Goal: Transaction & Acquisition: Purchase product/service

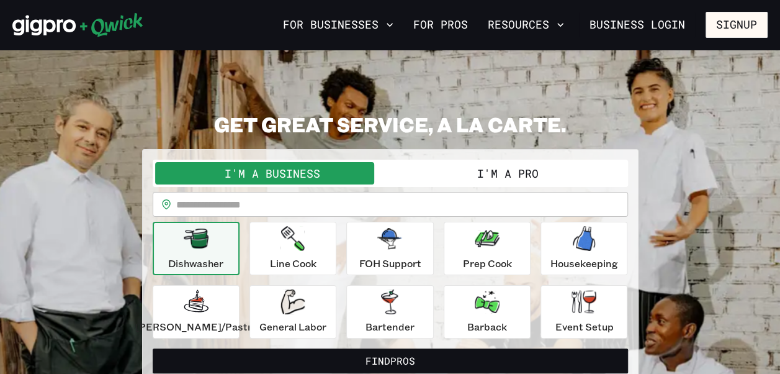
click at [493, 171] on button "I'm a Pro" at bounding box center [508, 173] width 235 height 22
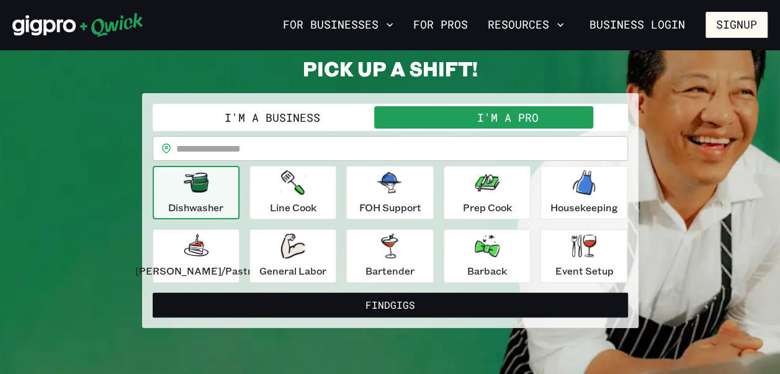
scroll to position [36, 0]
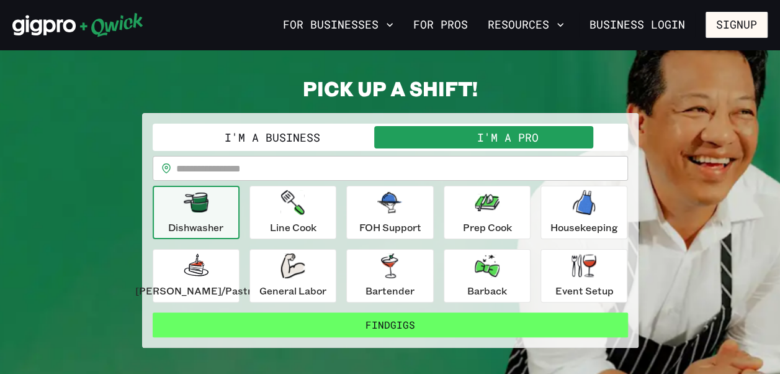
click at [361, 315] on button "Find Gigs" at bounding box center [391, 324] width 476 height 25
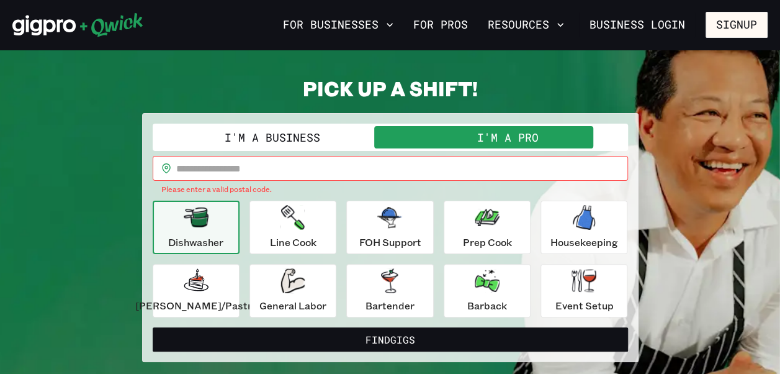
click at [320, 163] on input "text" at bounding box center [402, 168] width 452 height 25
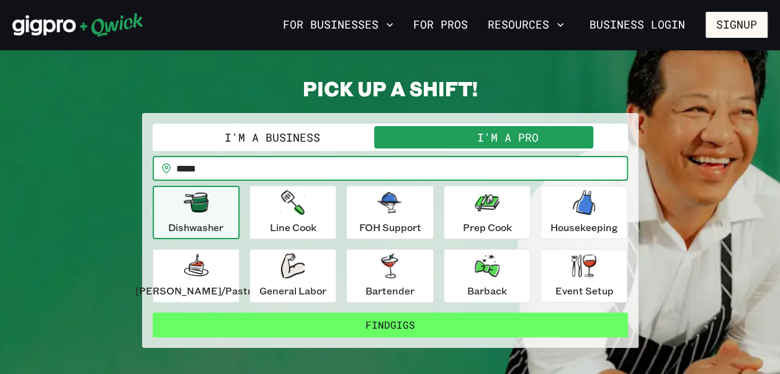
type input "*****"
click at [427, 322] on button "Find Gigs" at bounding box center [391, 324] width 476 height 25
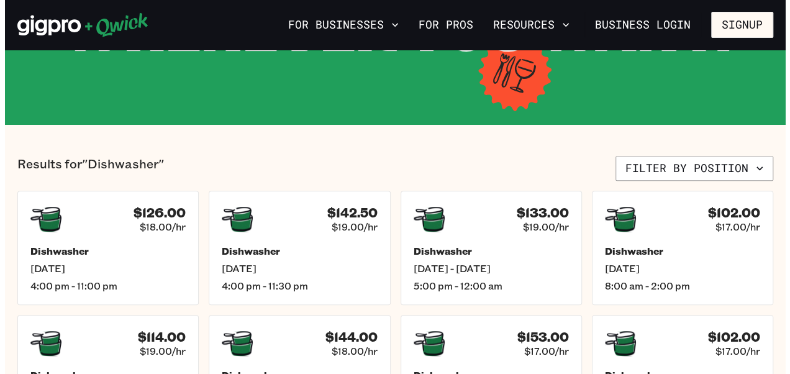
scroll to position [169, 0]
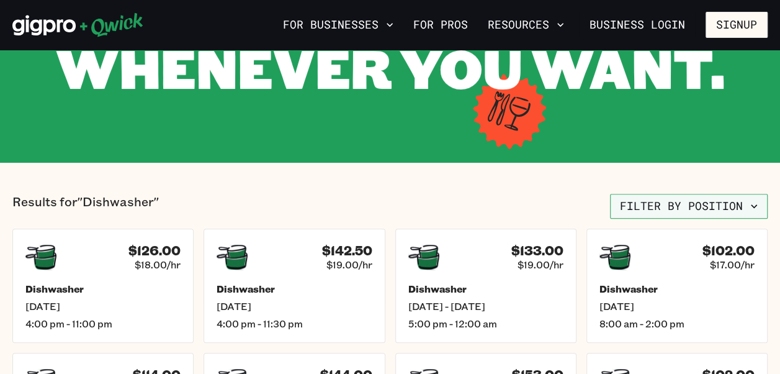
click at [685, 200] on button "Filter by position" at bounding box center [689, 206] width 158 height 25
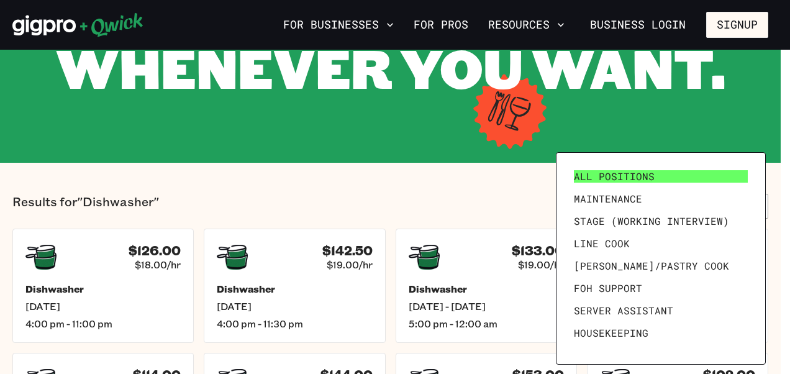
click at [653, 169] on link "All Positions" at bounding box center [661, 176] width 184 height 22
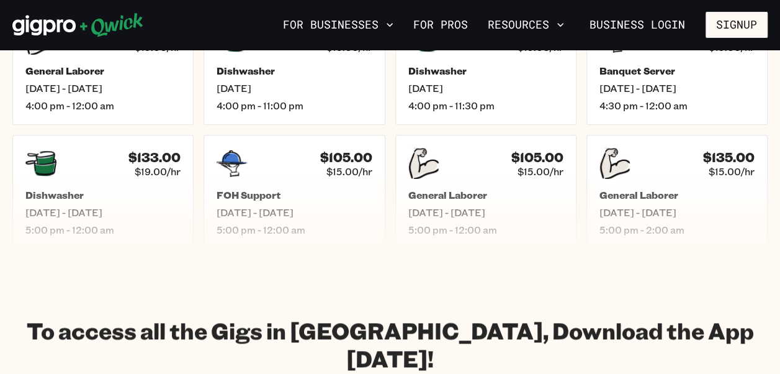
scroll to position [656, 0]
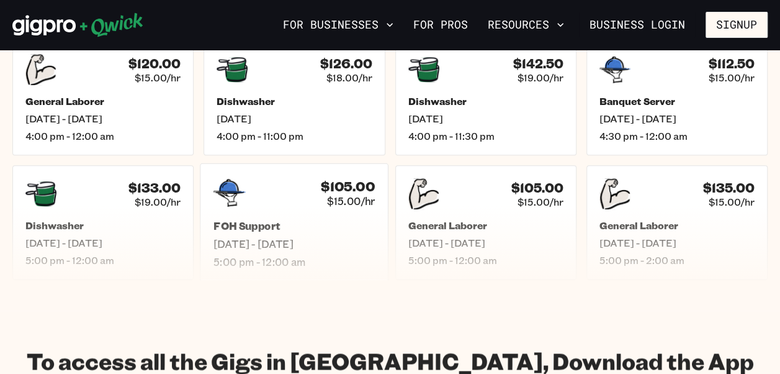
click at [257, 192] on div "$105.00 $15.00/hr" at bounding box center [294, 193] width 161 height 32
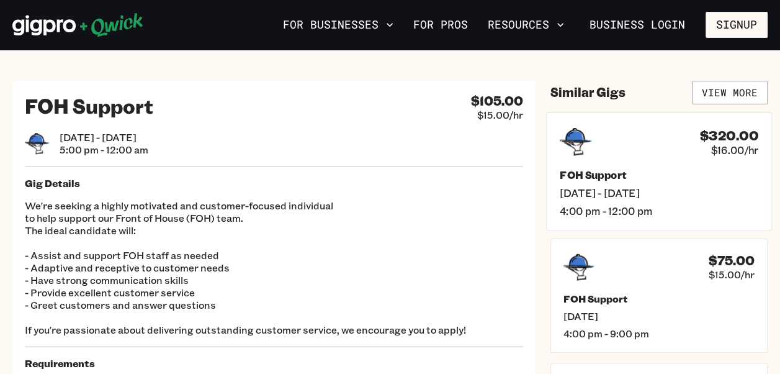
click at [632, 146] on div "$320.00 $16.00/hr" at bounding box center [659, 141] width 199 height 32
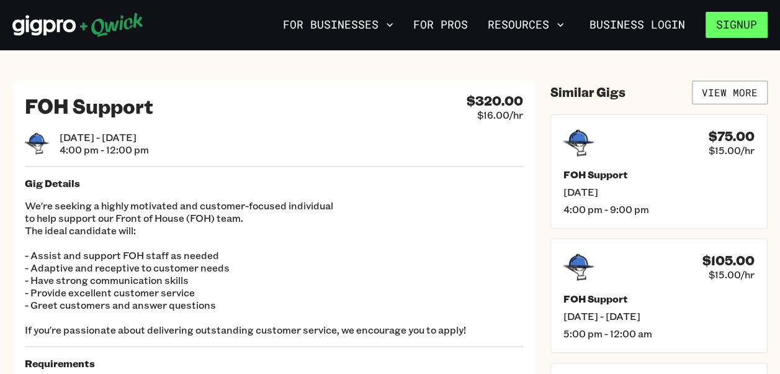
click at [737, 31] on button "Signup" at bounding box center [737, 25] width 62 height 26
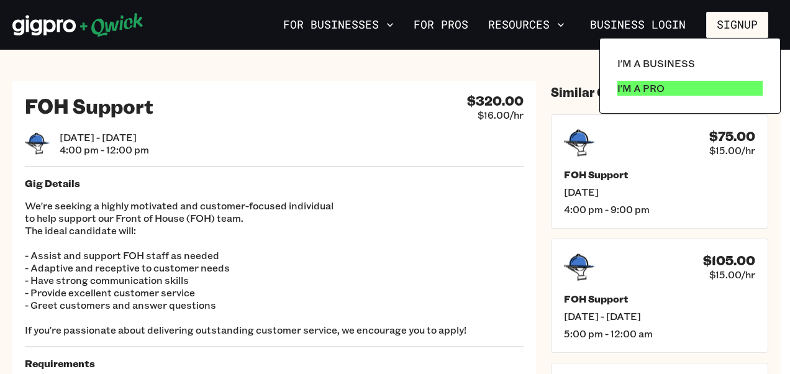
click at [626, 83] on p "I'm a Pro" at bounding box center [640, 88] width 47 height 15
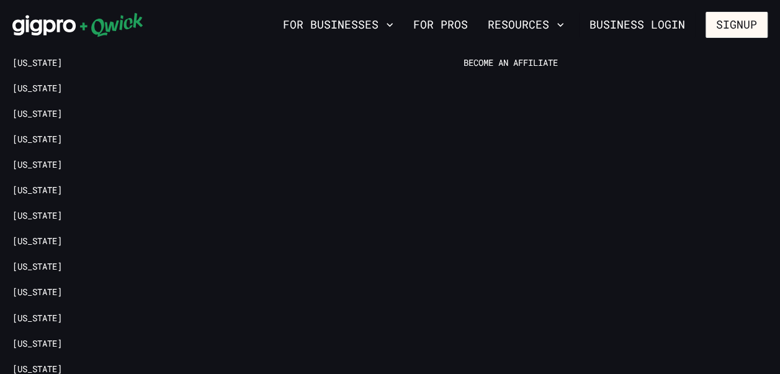
scroll to position [2553, 0]
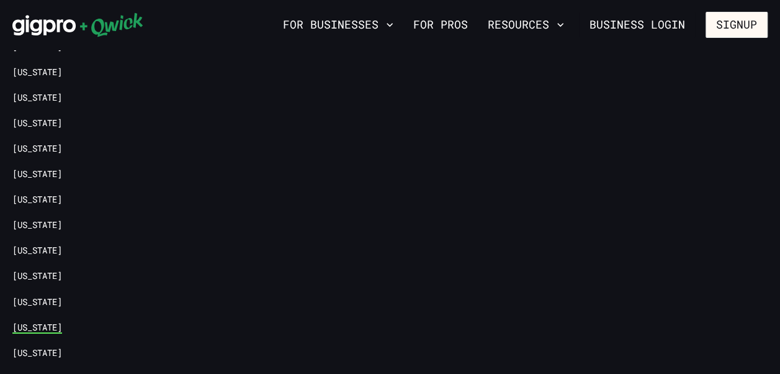
click at [32, 322] on link "[US_STATE]" at bounding box center [37, 328] width 50 height 12
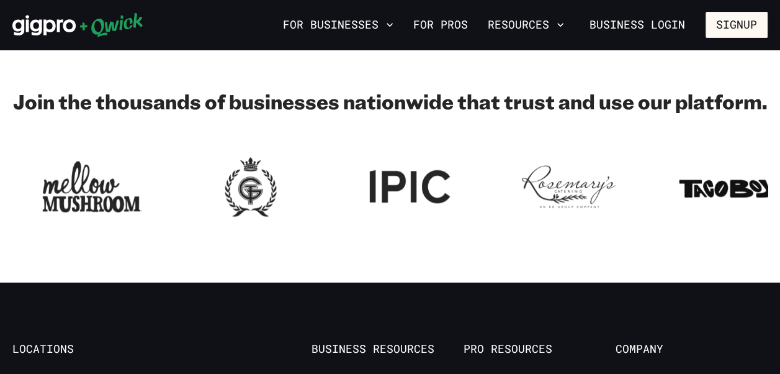
scroll to position [1189, 0]
